Goal: Information Seeking & Learning: Learn about a topic

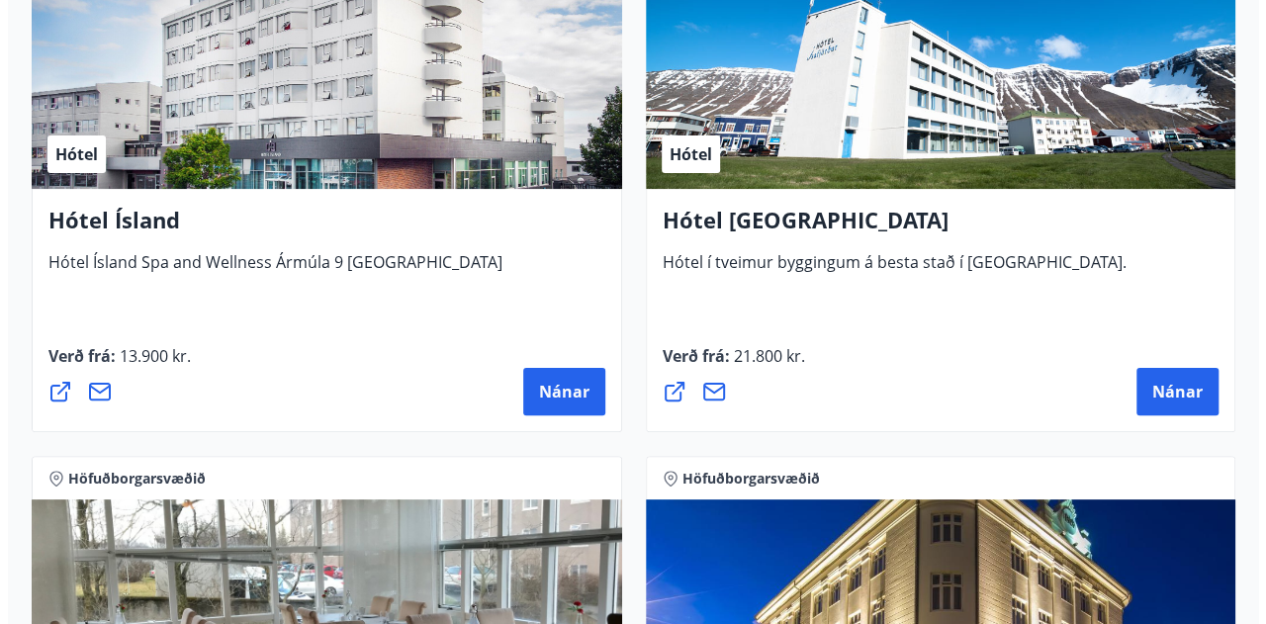
scroll to position [3819, 0]
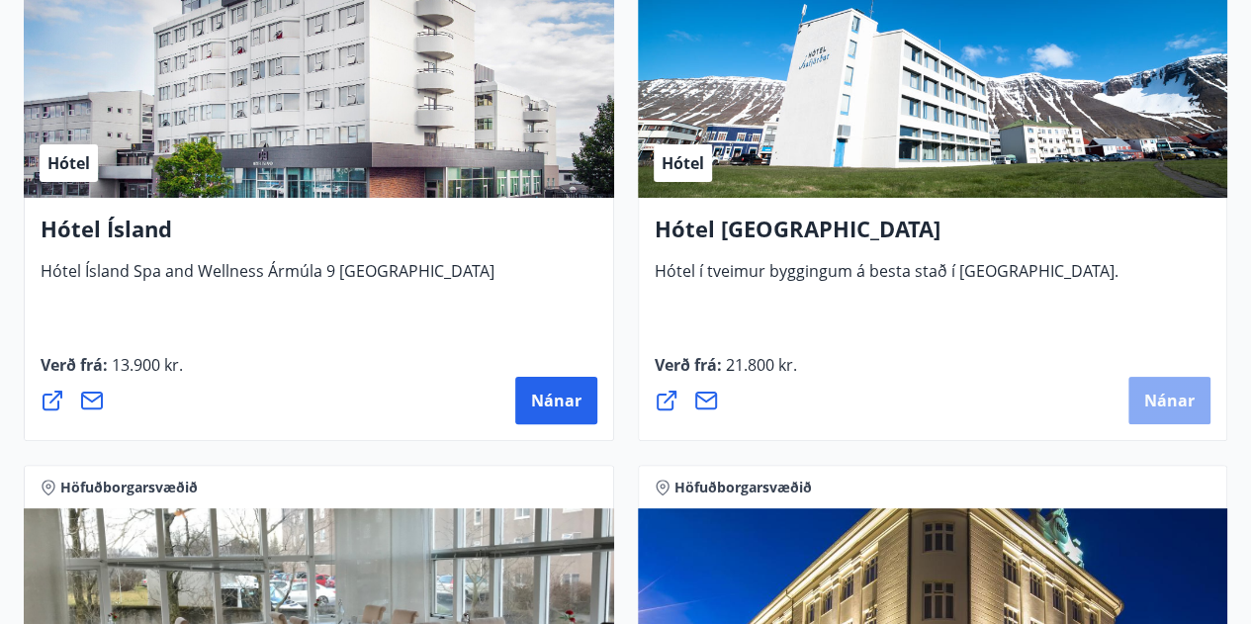
click at [1148, 400] on span "Nánar" at bounding box center [1169, 401] width 50 height 22
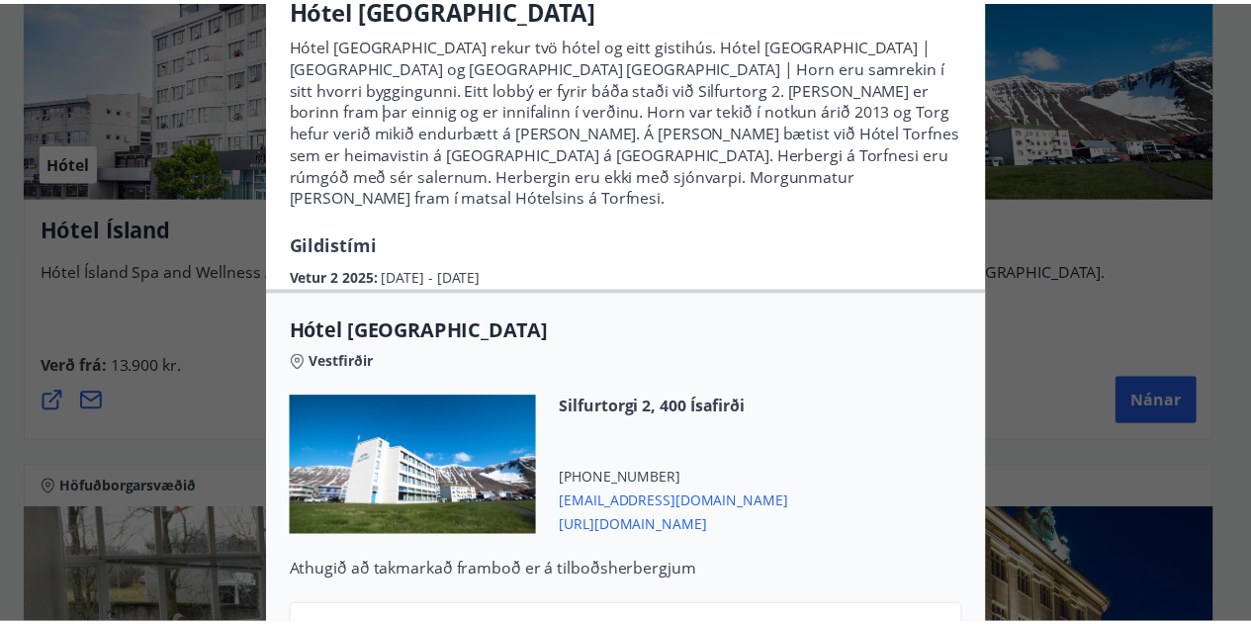
scroll to position [0, 0]
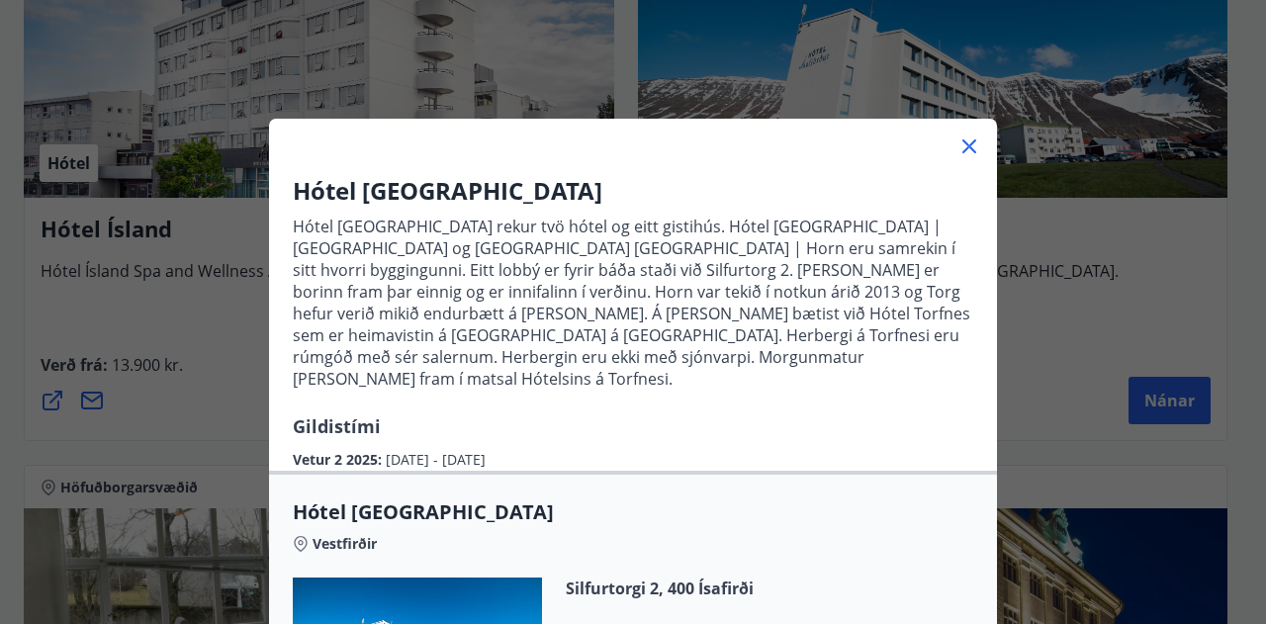
click at [960, 135] on icon at bounding box center [969, 146] width 24 height 24
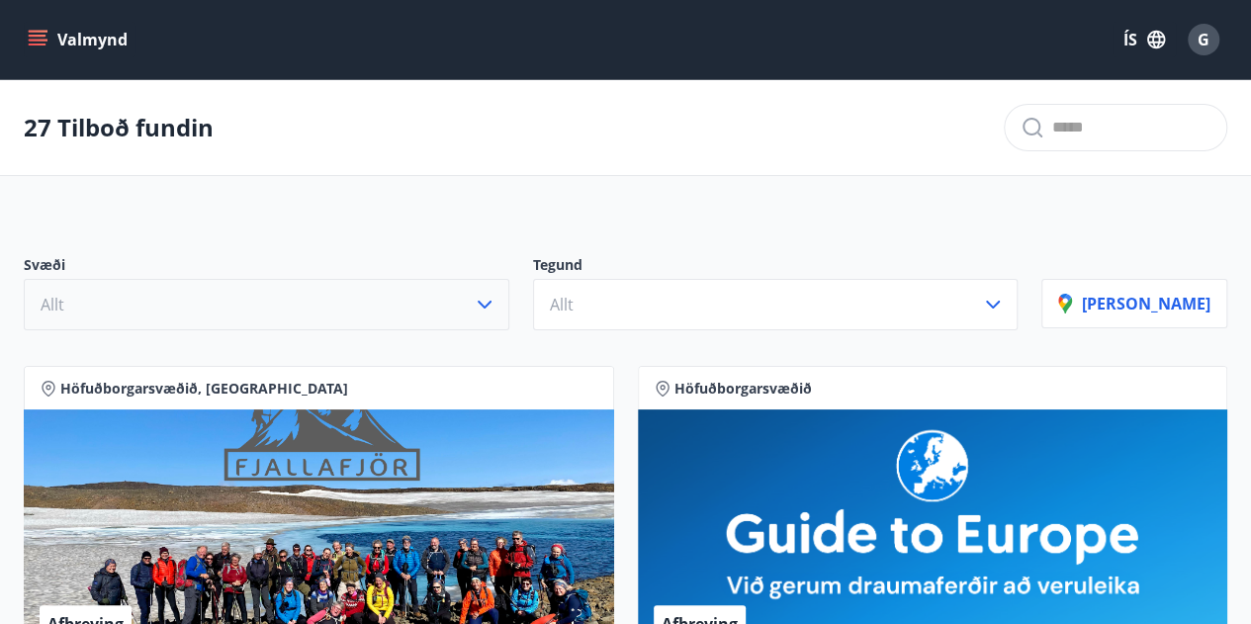
click at [496, 306] on icon "button" at bounding box center [485, 305] width 24 height 24
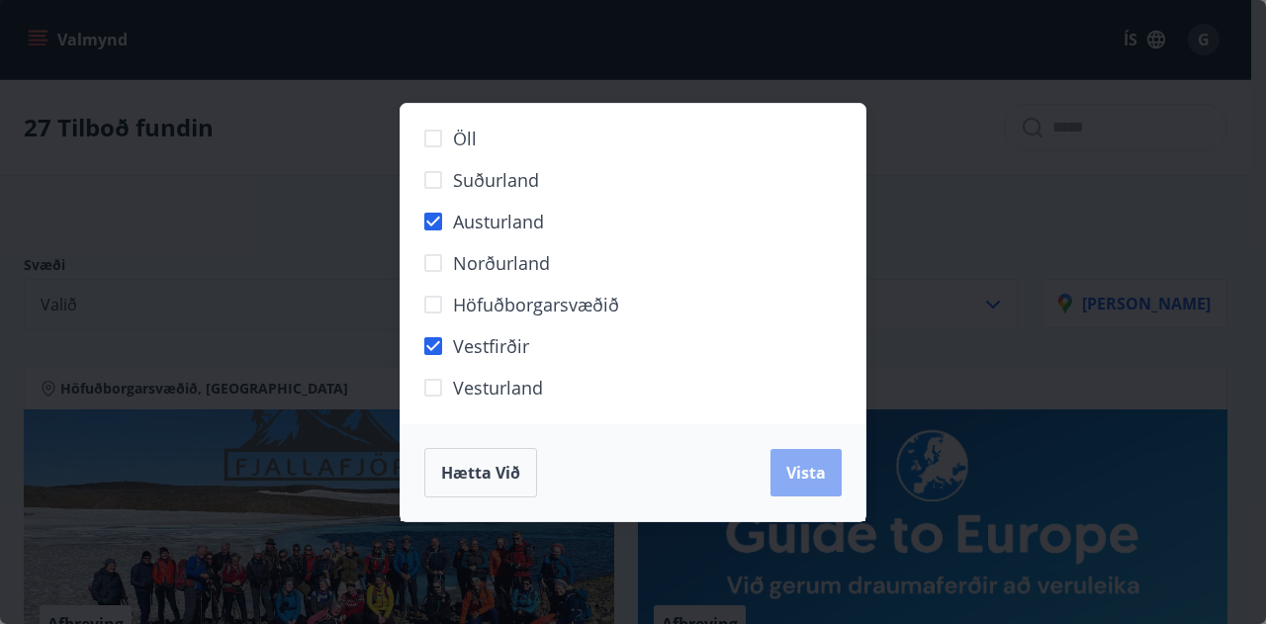
click at [801, 469] on span "Vista" at bounding box center [806, 473] width 40 height 22
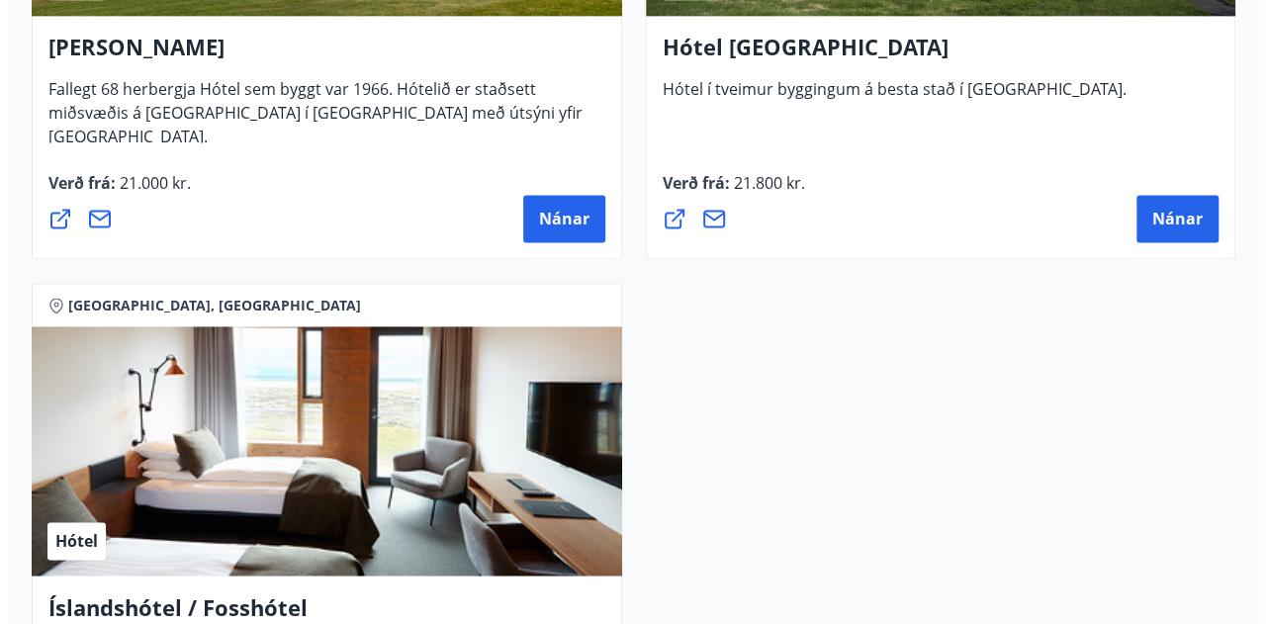
scroll to position [1088, 0]
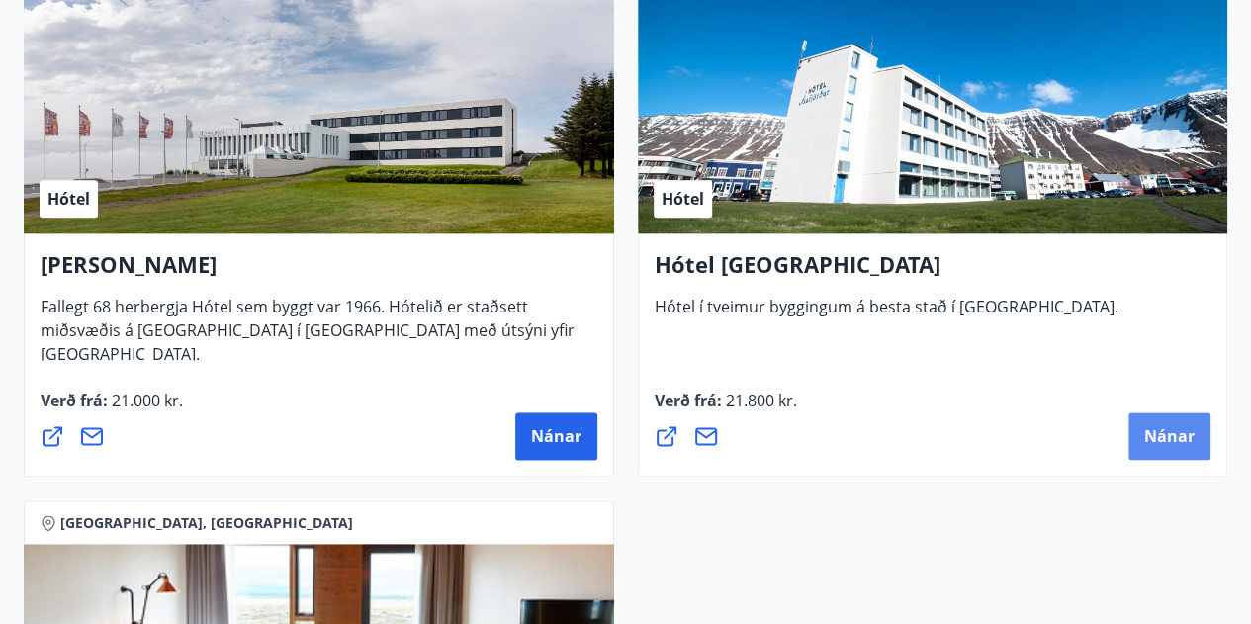
click at [1160, 441] on span "Nánar" at bounding box center [1169, 436] width 50 height 22
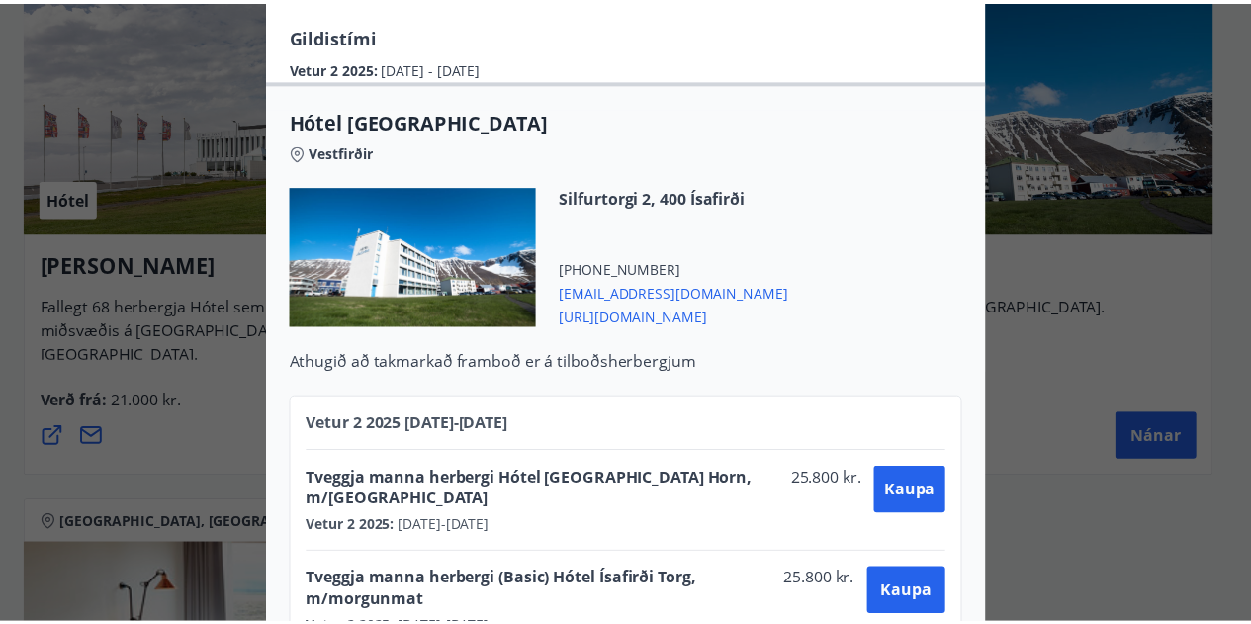
scroll to position [0, 0]
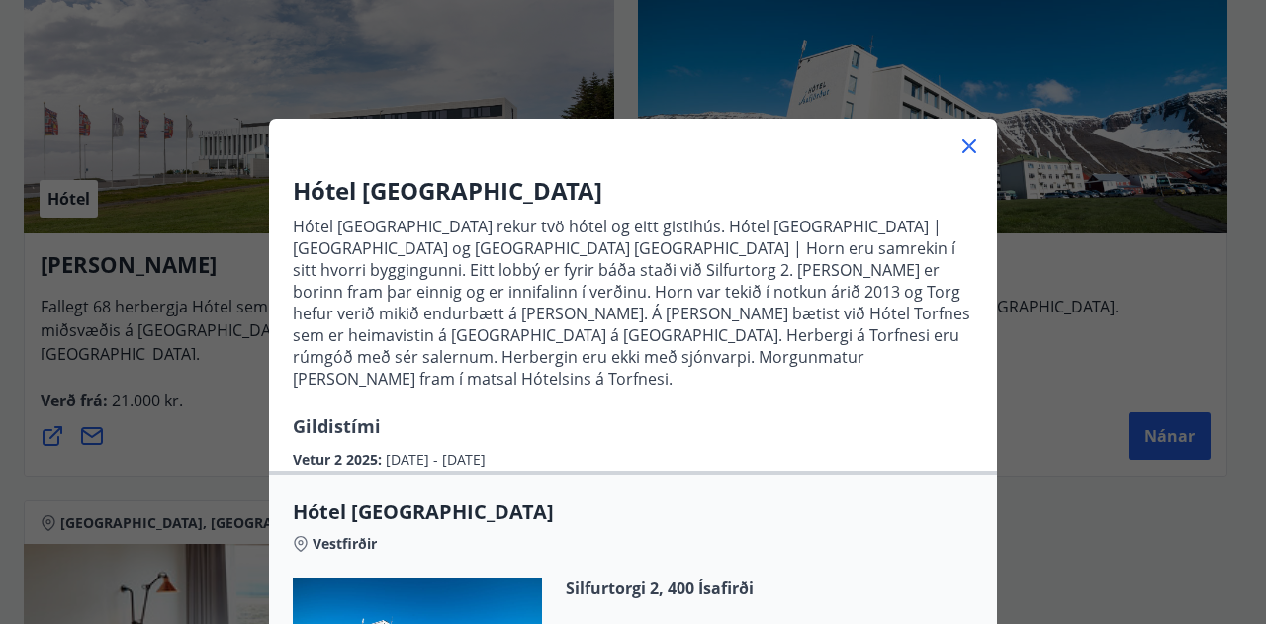
click at [973, 149] on div at bounding box center [633, 139] width 728 height 40
click at [966, 151] on icon at bounding box center [969, 146] width 14 height 14
